Goal: Task Accomplishment & Management: Manage account settings

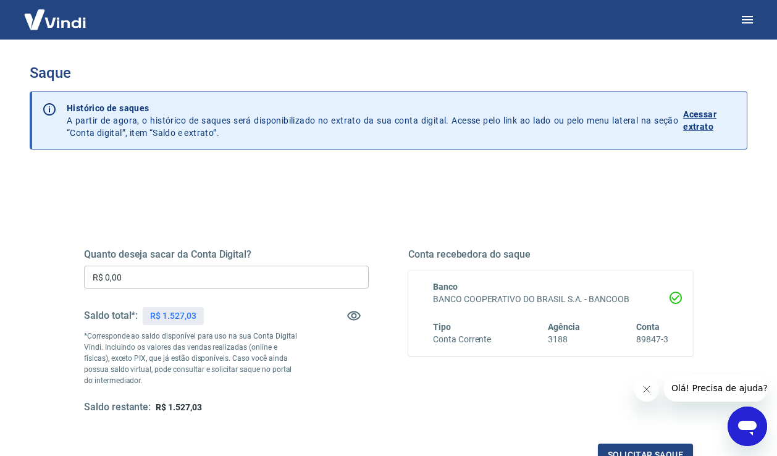
click at [219, 283] on input "R$ 0,00" at bounding box center [226, 276] width 285 height 23
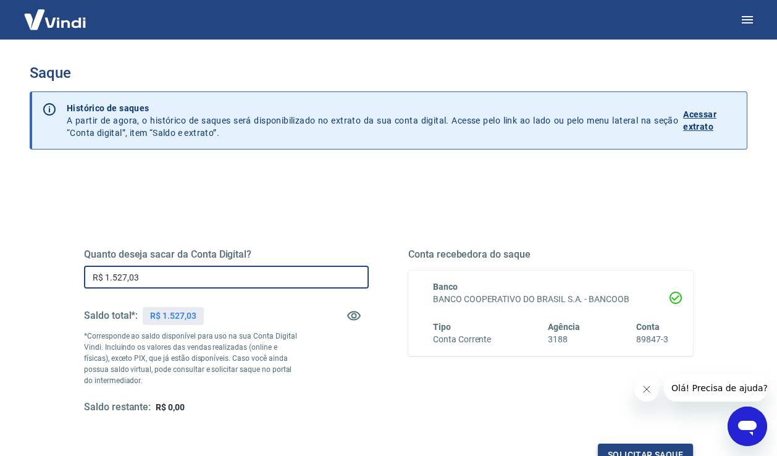
type input "R$ 1.527,03"
click at [625, 447] on button "Solicitar saque" at bounding box center [645, 454] width 95 height 23
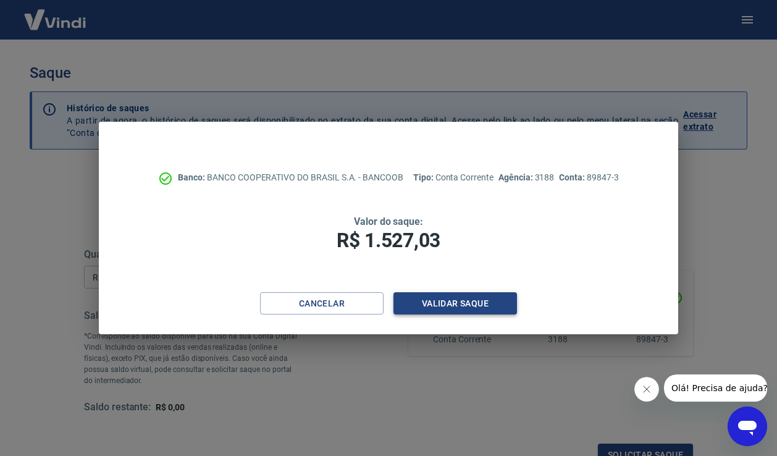
click at [431, 305] on button "Validar saque" at bounding box center [454, 303] width 123 height 23
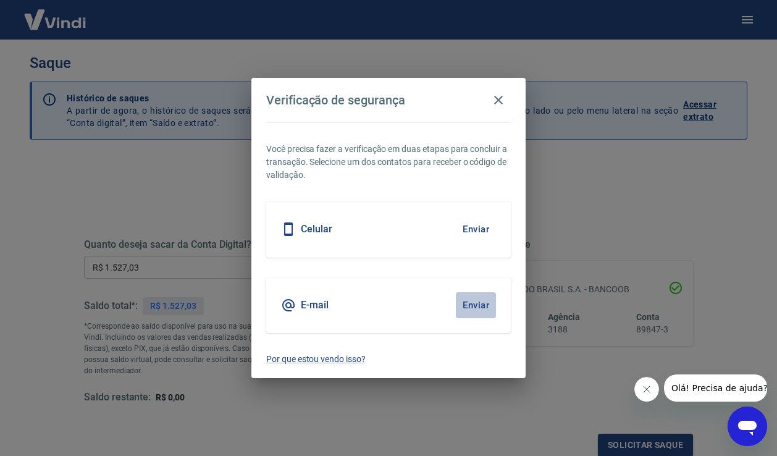
click at [483, 307] on button "Enviar" at bounding box center [476, 305] width 40 height 26
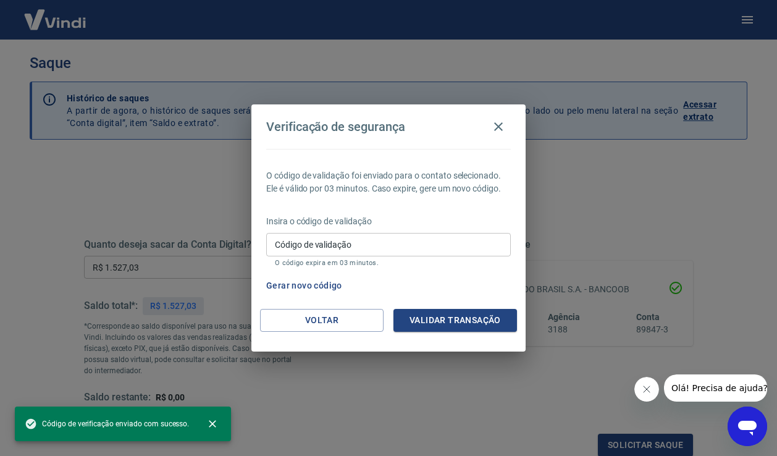
click at [369, 249] on input "Código de validação" at bounding box center [388, 244] width 244 height 23
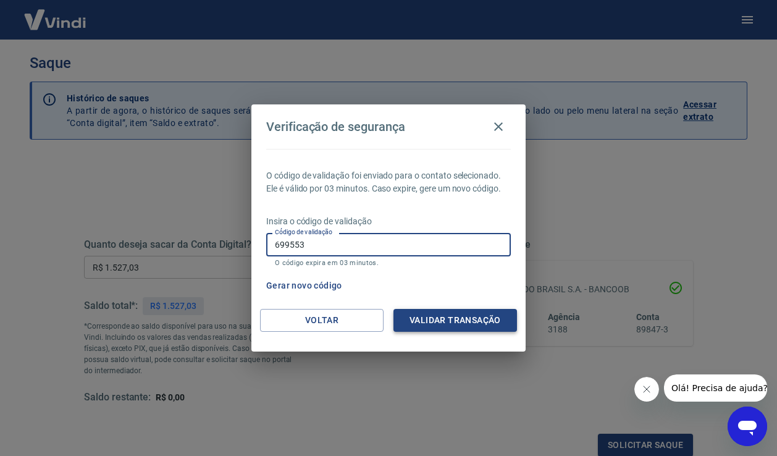
type input "699553"
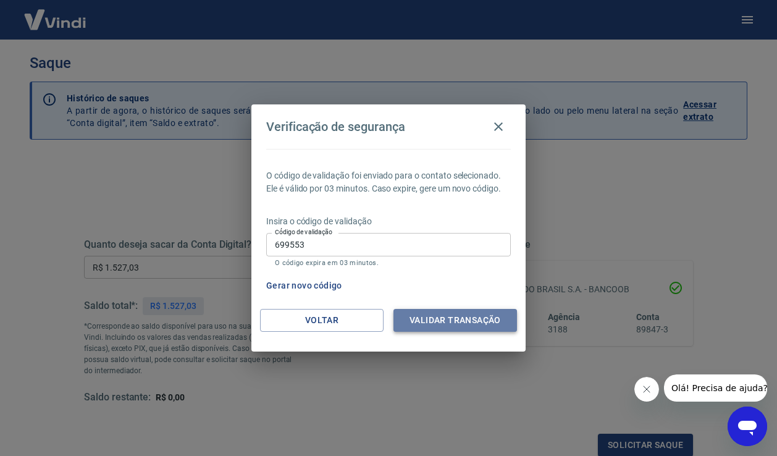
click at [425, 321] on button "Validar transação" at bounding box center [454, 320] width 123 height 23
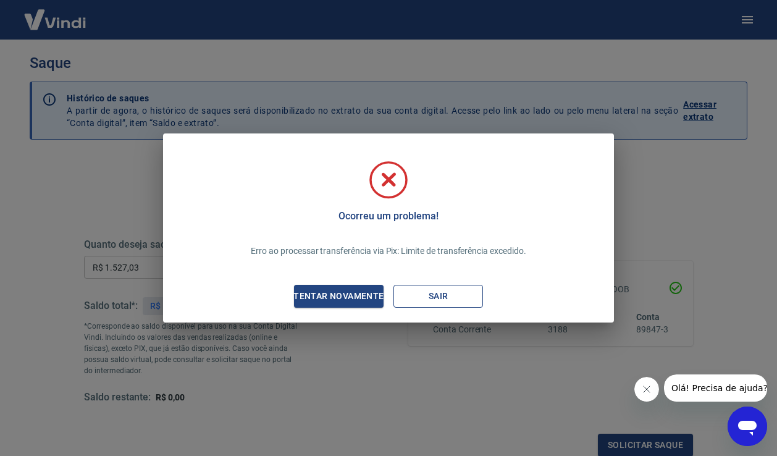
click at [440, 302] on button "Sair" at bounding box center [438, 296] width 90 height 23
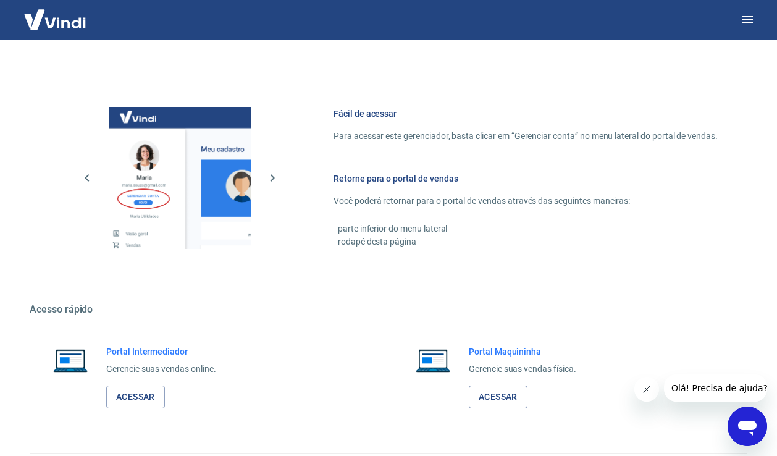
scroll to position [603, 0]
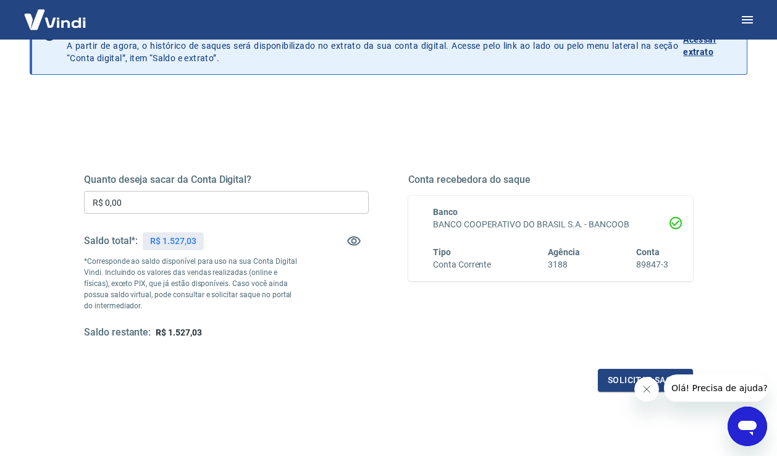
scroll to position [77, 0]
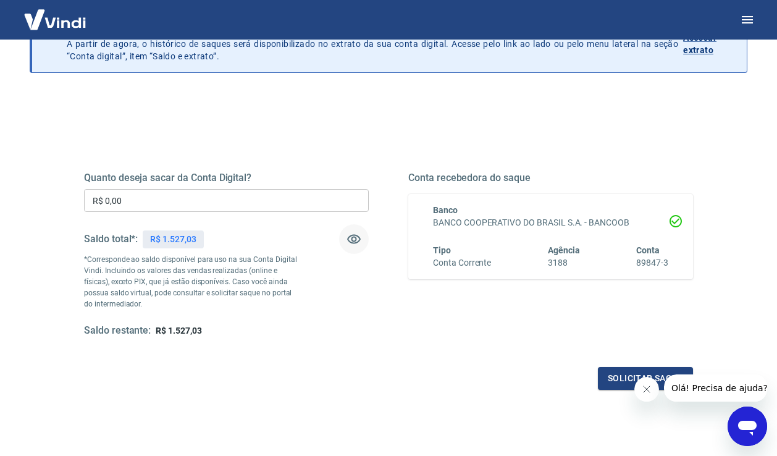
click at [349, 241] on icon "button" at bounding box center [354, 239] width 14 height 9
click at [349, 241] on icon "button" at bounding box center [354, 239] width 14 height 12
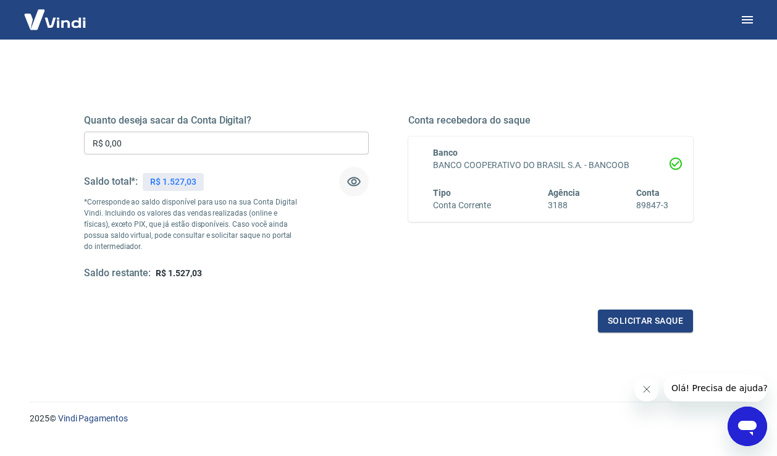
scroll to position [133, 0]
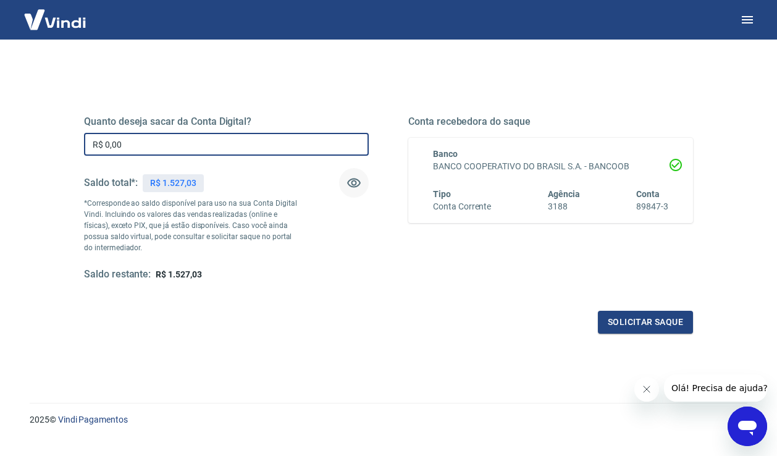
click at [222, 148] on input "R$ 0,00" at bounding box center [226, 144] width 285 height 23
type input "R$ 0,00"
